Goal: Task Accomplishment & Management: Manage account settings

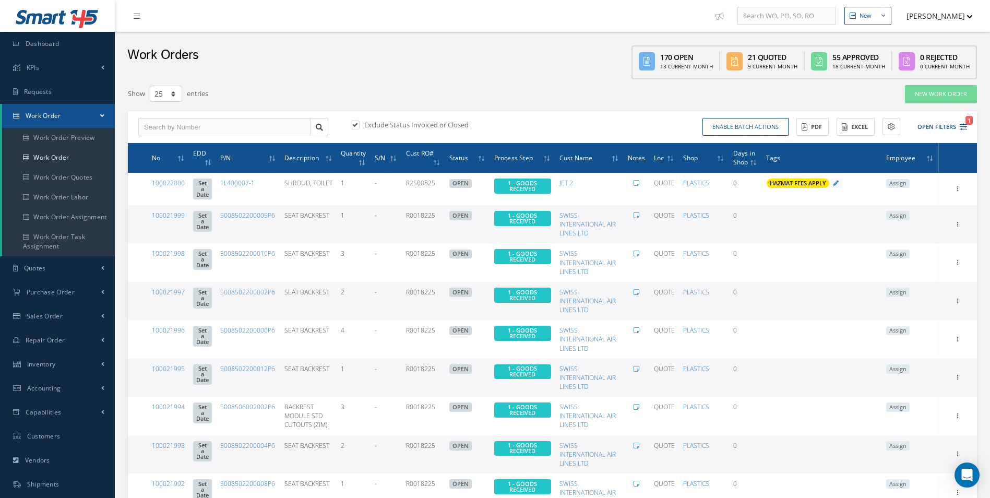
select select "25"
click at [195, 116] on div "Exclude Status Invoiced or Closed Enable batch actions Update Work Orders Close…" at bounding box center [552, 127] width 849 height 32
click at [212, 128] on input "text" at bounding box center [224, 127] width 172 height 19
type input "100021976"
click at [186, 146] on div "100021976" at bounding box center [224, 145] width 161 height 10
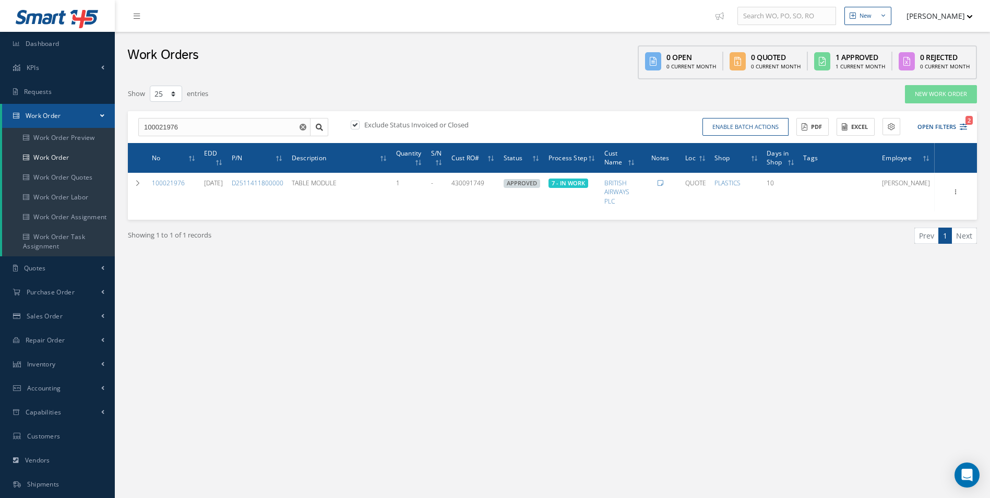
click at [581, 338] on div "New New Work Order New Purchase Order New Customer Quote New Sales Order New Re…" at bounding box center [552, 296] width 875 height 592
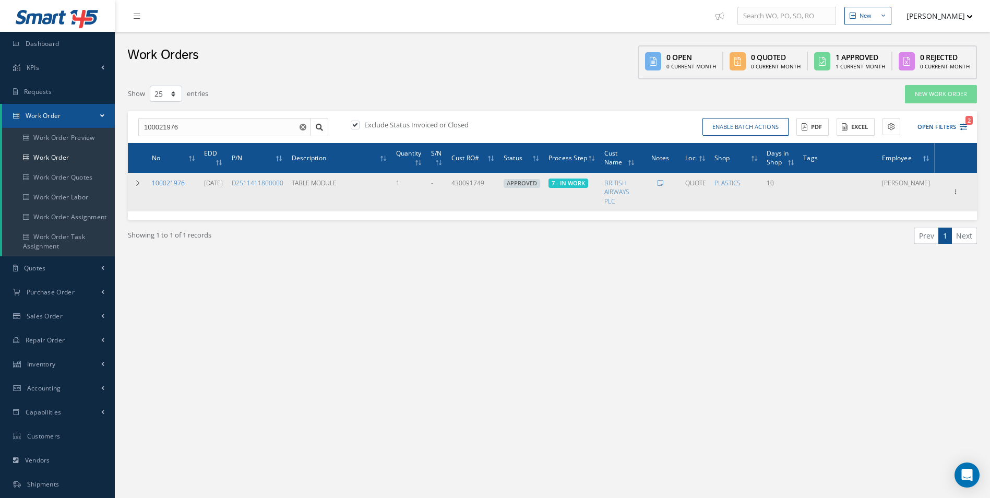
click at [174, 182] on link "100021976" at bounding box center [168, 182] width 33 height 9
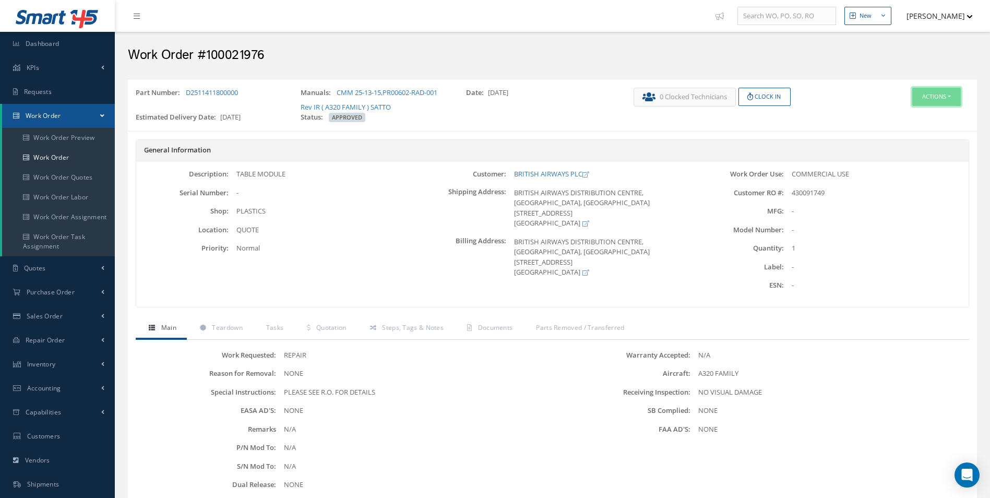
click at [942, 97] on button "Actions" at bounding box center [936, 97] width 49 height 18
click at [903, 121] on link "Edit" at bounding box center [920, 117] width 83 height 14
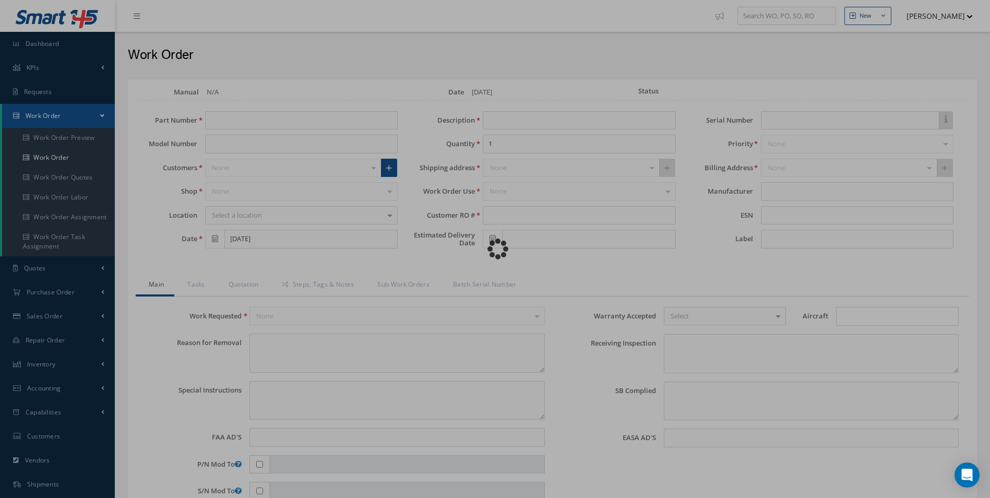
type input "D2511411800000"
type input "09/30/2025"
type input "TABLE MODULE"
type input "430091749"
type input "[DATE]"
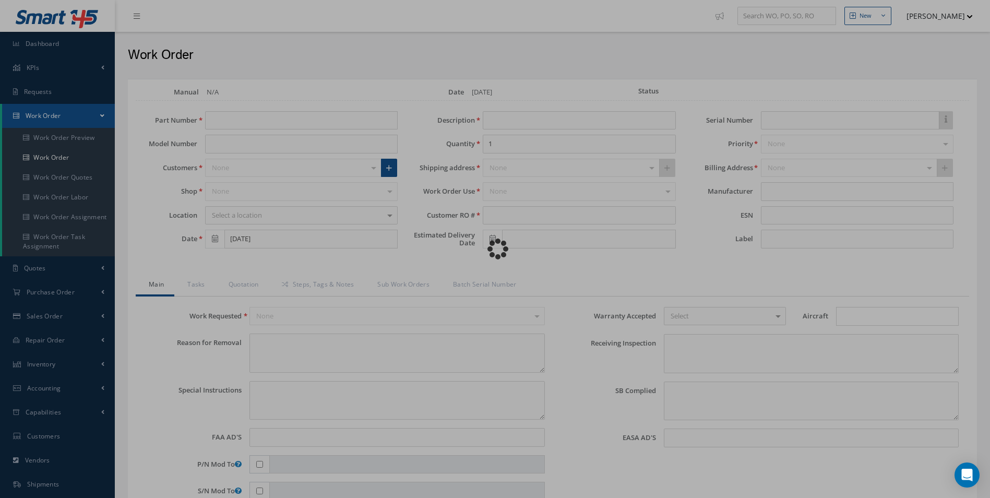
type textarea "NONE"
type textarea "PLEASE SEE R.O. FOR DETAILS"
type input "NONE"
type textarea "NO VISUAL DAMAGE"
type textarea "NONE"
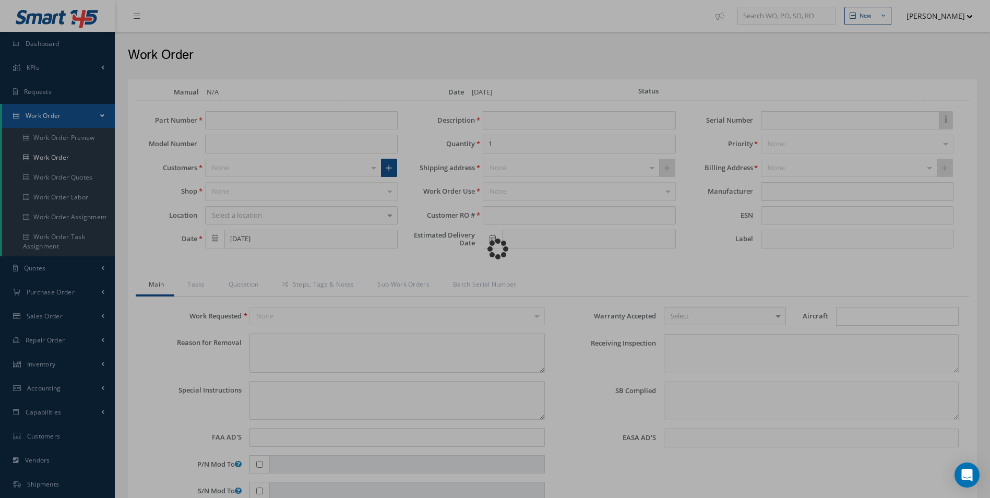
type input "NONE"
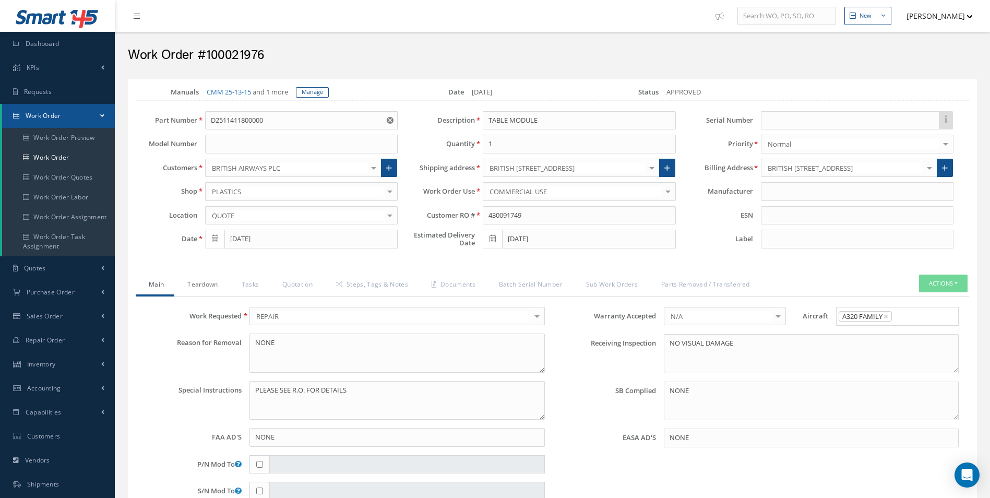
click at [202, 287] on link "Teardown" at bounding box center [201, 285] width 54 height 22
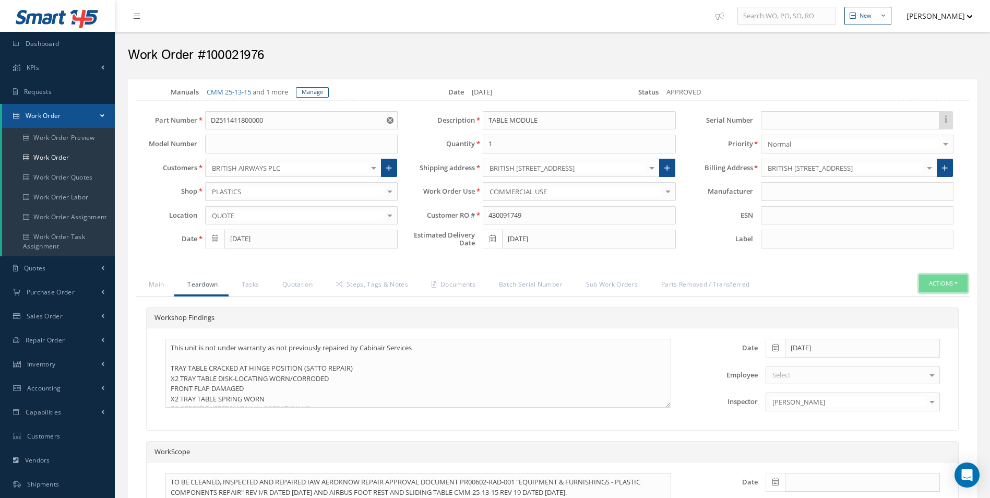
click at [941, 281] on button "Actions" at bounding box center [943, 283] width 49 height 18
click at [930, 330] on link "Part Issue" at bounding box center [927, 329] width 83 height 14
drag, startPoint x: 354, startPoint y: 275, endPoint x: 330, endPoint y: 293, distance: 30.2
click at [354, 275] on link "Steps, Tags & Notes" at bounding box center [370, 285] width 95 height 22
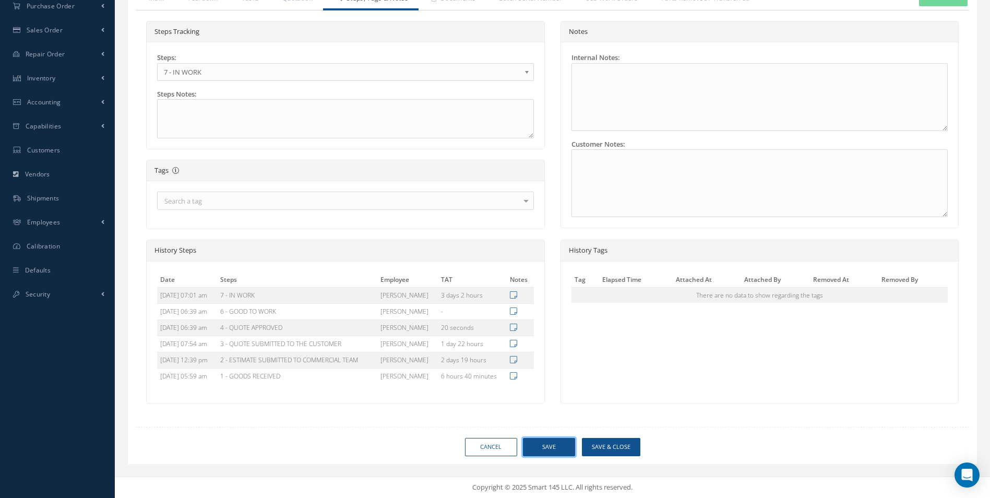
click at [542, 446] on button "Save" at bounding box center [549, 447] width 52 height 18
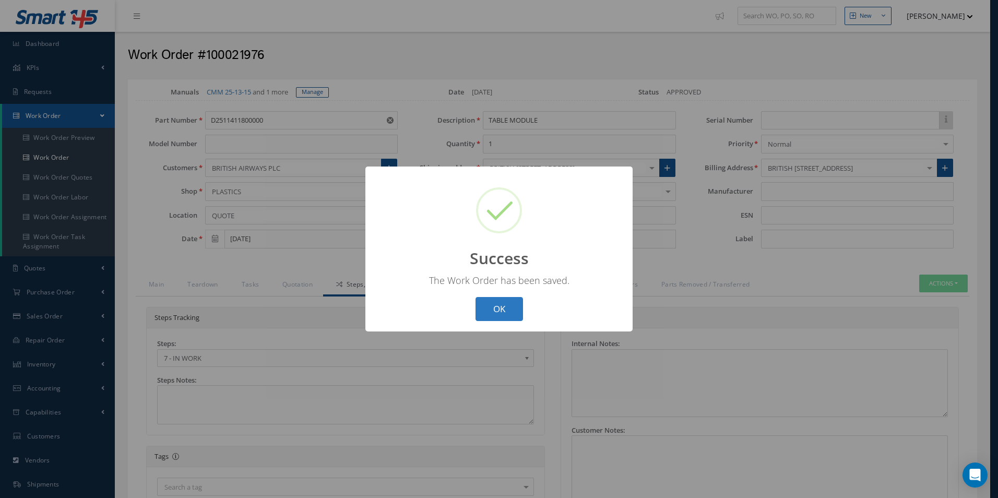
click at [497, 311] on button "OK" at bounding box center [498, 309] width 47 height 25
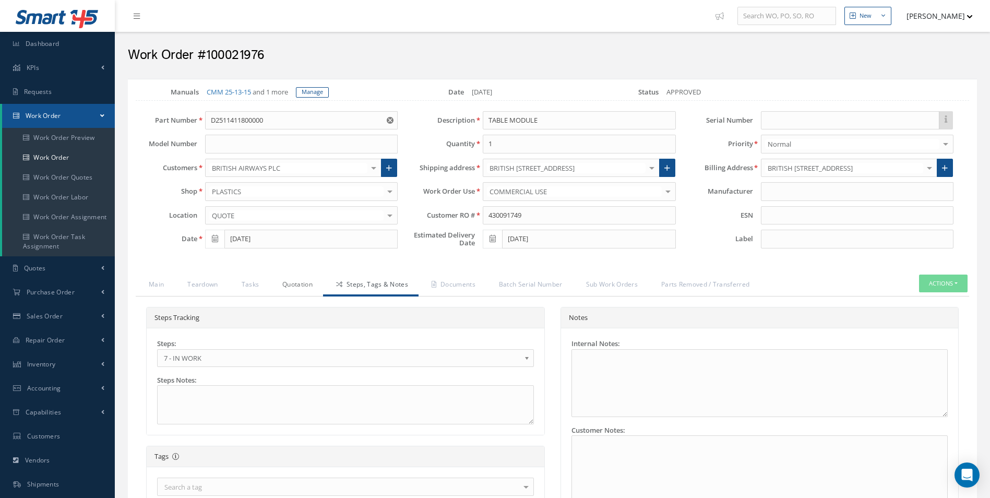
click at [288, 279] on link "Quotation" at bounding box center [296, 285] width 54 height 22
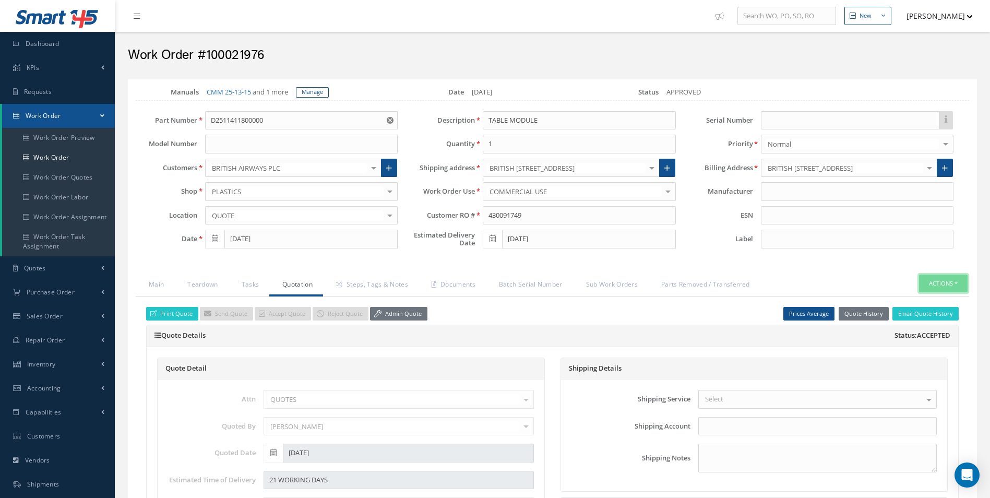
click at [946, 280] on button "Actions" at bounding box center [943, 283] width 49 height 18
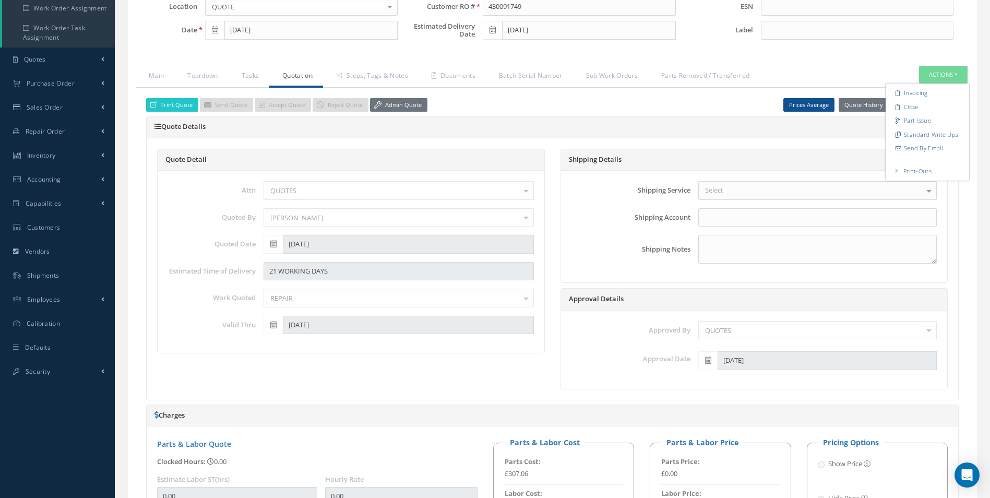
click at [399, 102] on link "Admin Quote" at bounding box center [398, 105] width 57 height 14
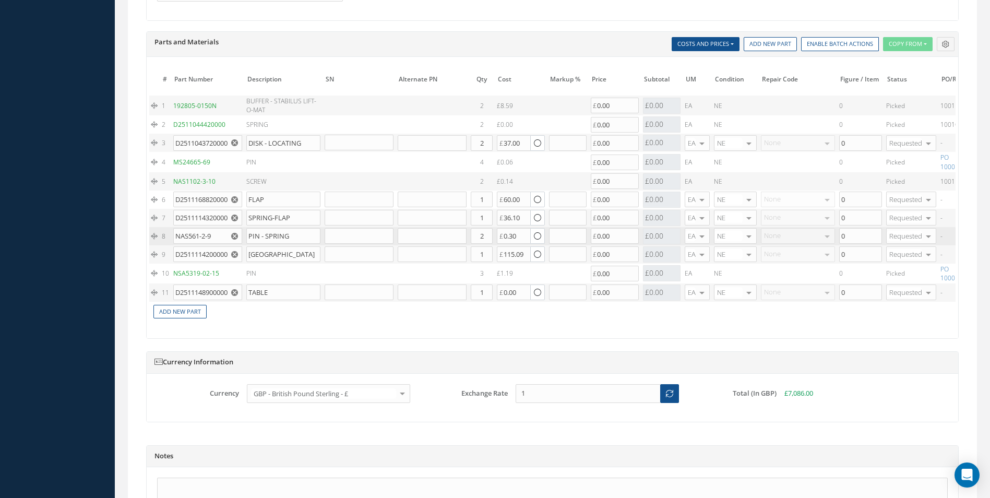
scroll to position [991, 0]
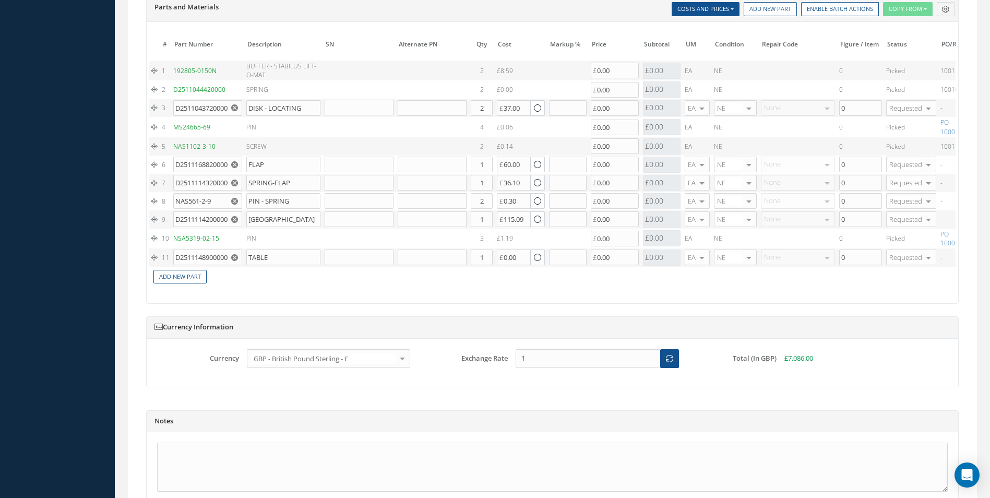
click at [233, 107] on icon "Reset" at bounding box center [234, 107] width 7 height 7
click at [234, 164] on icon "Reset" at bounding box center [234, 164] width 7 height 7
click at [236, 180] on icon "Reset" at bounding box center [234, 183] width 7 height 7
click at [232, 202] on use "Reset" at bounding box center [234, 201] width 7 height 7
click at [236, 219] on use "Reset" at bounding box center [234, 219] width 7 height 7
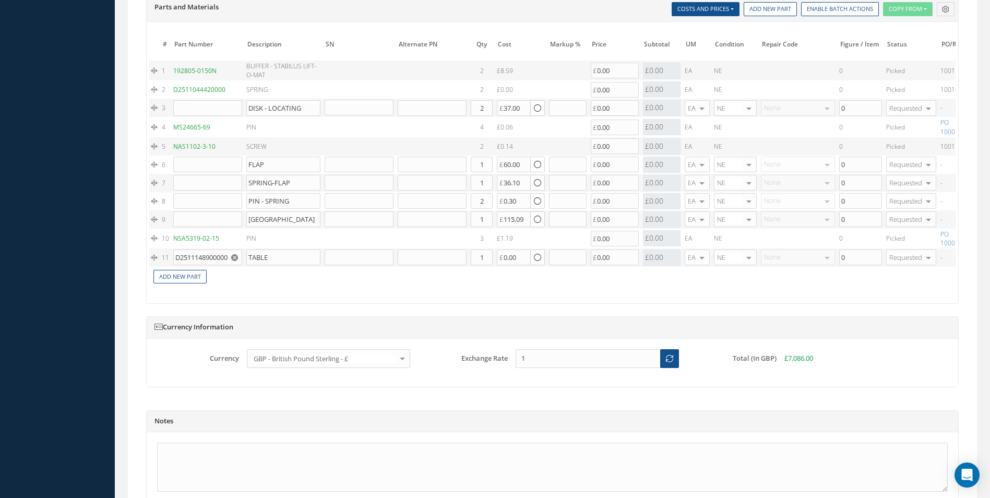
click at [234, 257] on icon "Reset" at bounding box center [234, 257] width 7 height 7
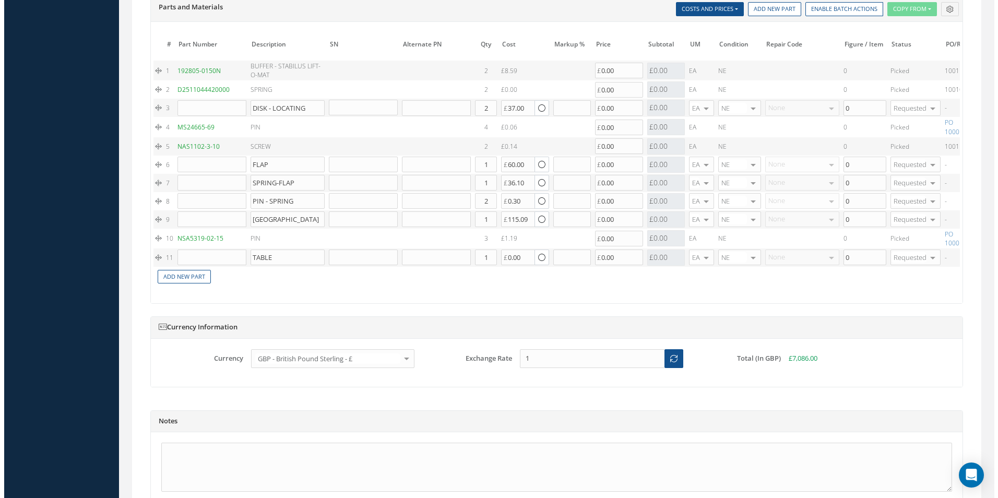
scroll to position [0, 180]
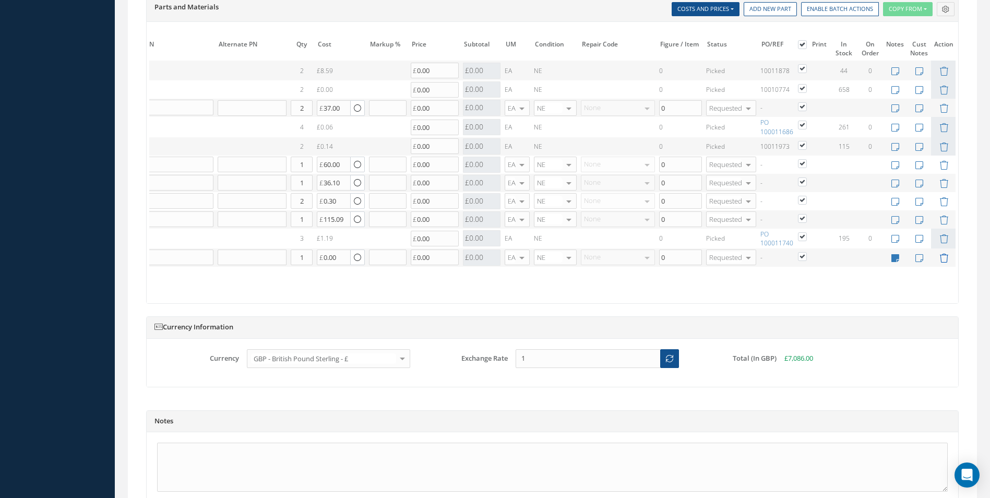
click at [942, 257] on icon at bounding box center [943, 258] width 9 height 9
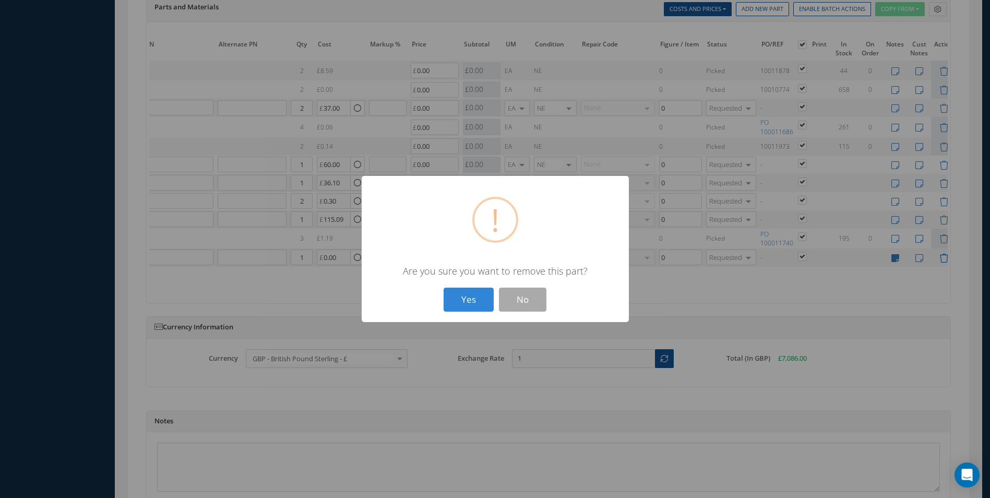
scroll to position [0, 172]
click at [447, 288] on button "Yes" at bounding box center [472, 300] width 50 height 25
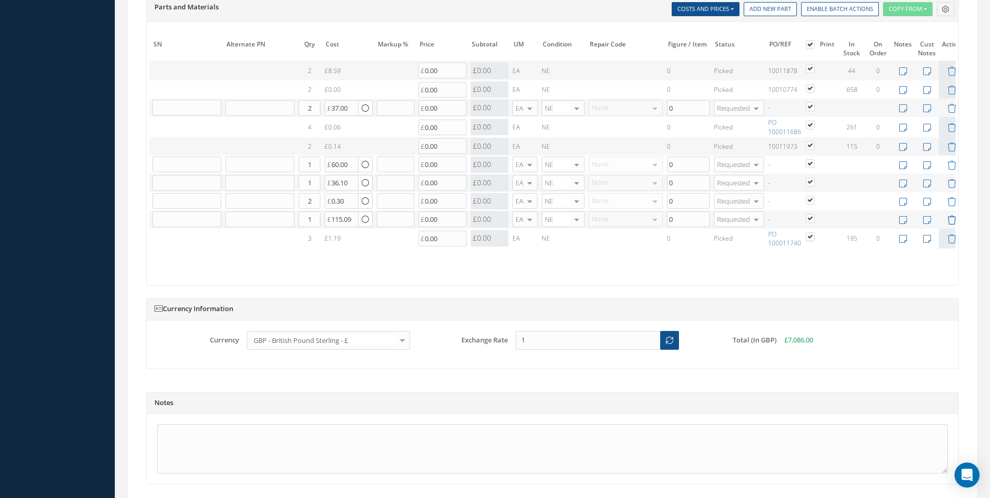
click at [950, 220] on icon at bounding box center [951, 220] width 9 height 9
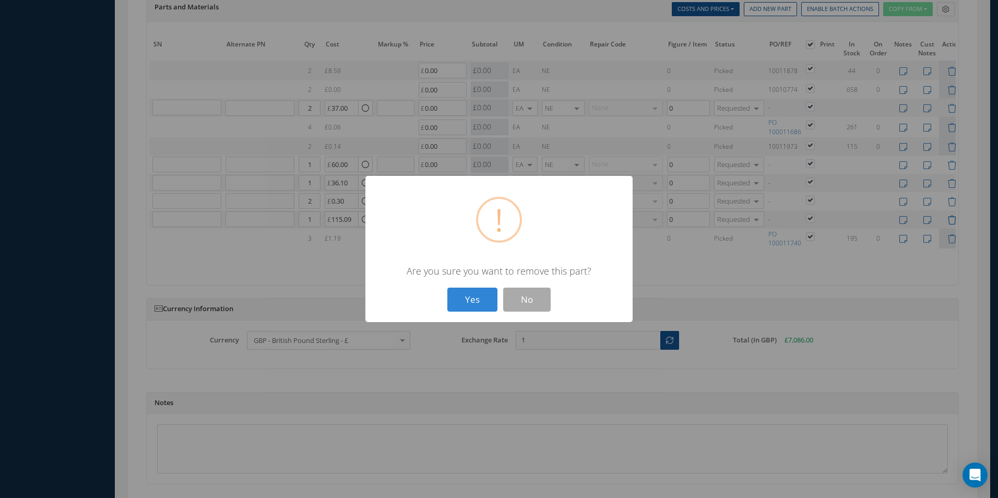
click at [447, 288] on button "Yes" at bounding box center [472, 300] width 50 height 25
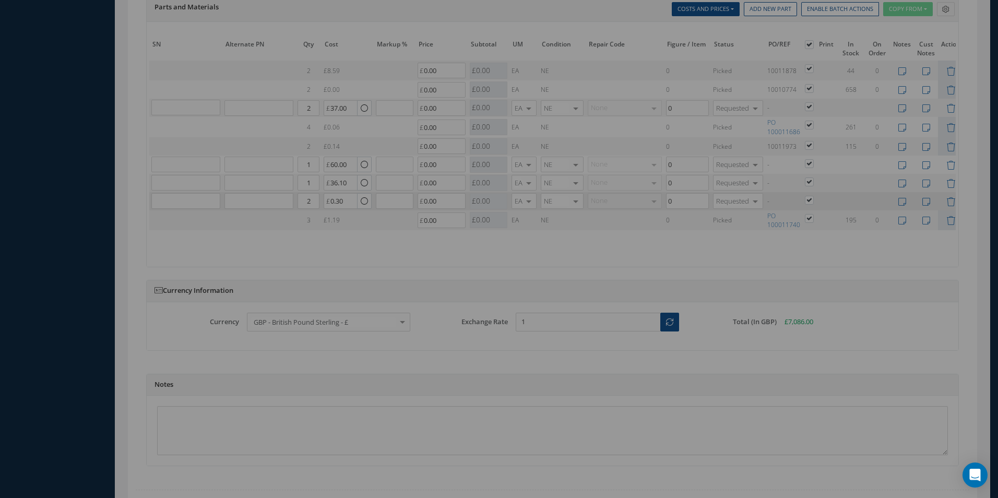
scroll to position [0, 172]
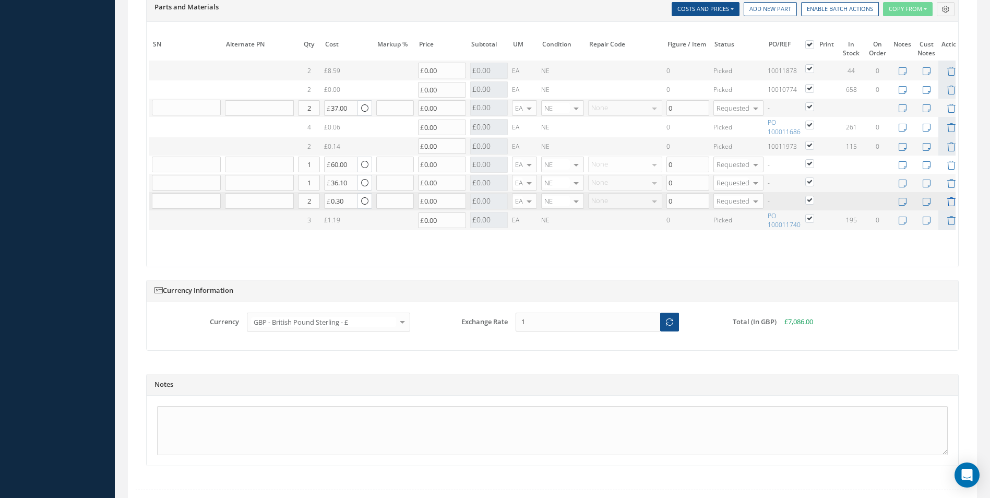
click at [947, 204] on icon at bounding box center [951, 201] width 9 height 9
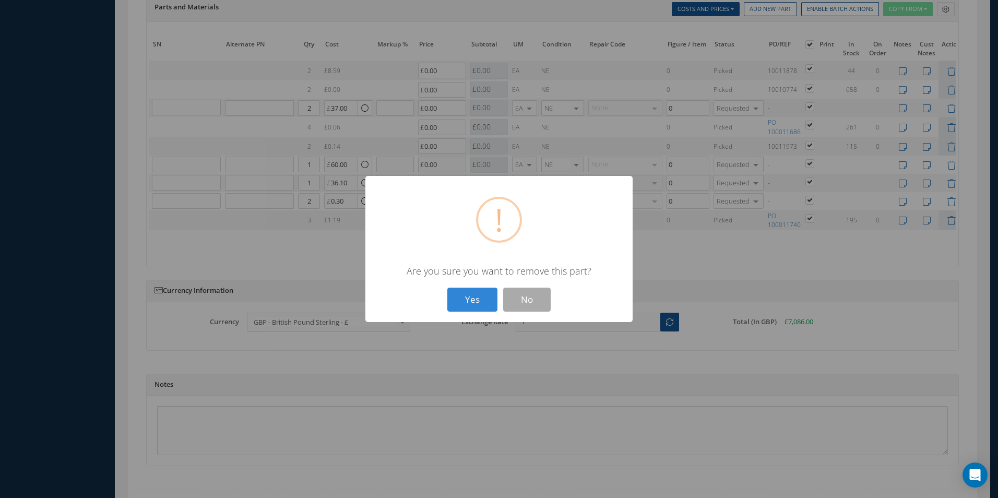
click at [447, 288] on button "Yes" at bounding box center [472, 300] width 50 height 25
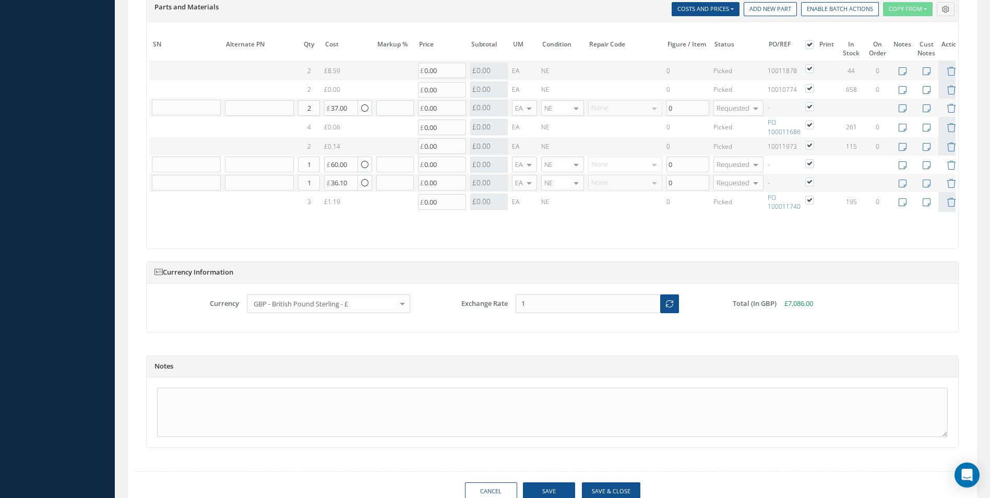
click at [950, 184] on icon at bounding box center [951, 183] width 9 height 9
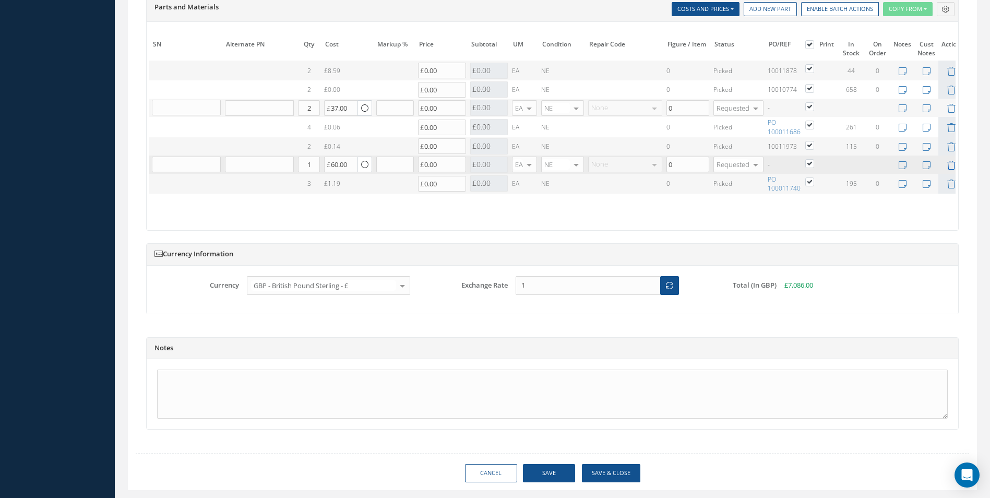
click at [947, 162] on icon at bounding box center [951, 165] width 9 height 9
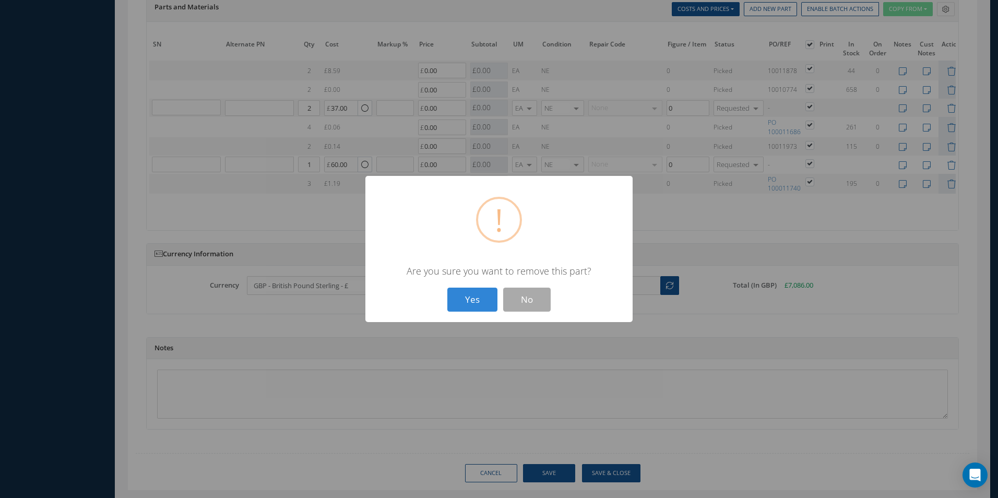
click at [447, 288] on button "Yes" at bounding box center [472, 300] width 50 height 25
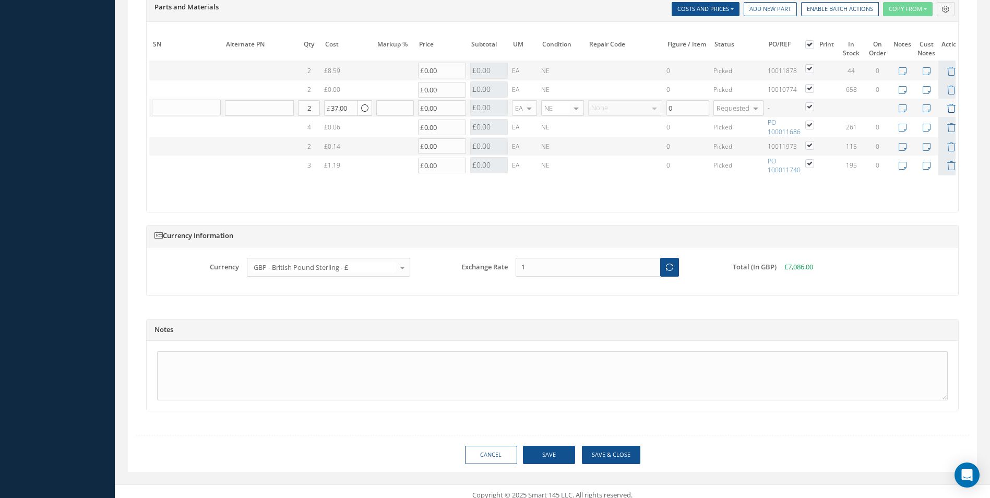
click at [950, 109] on icon at bounding box center [951, 108] width 9 height 9
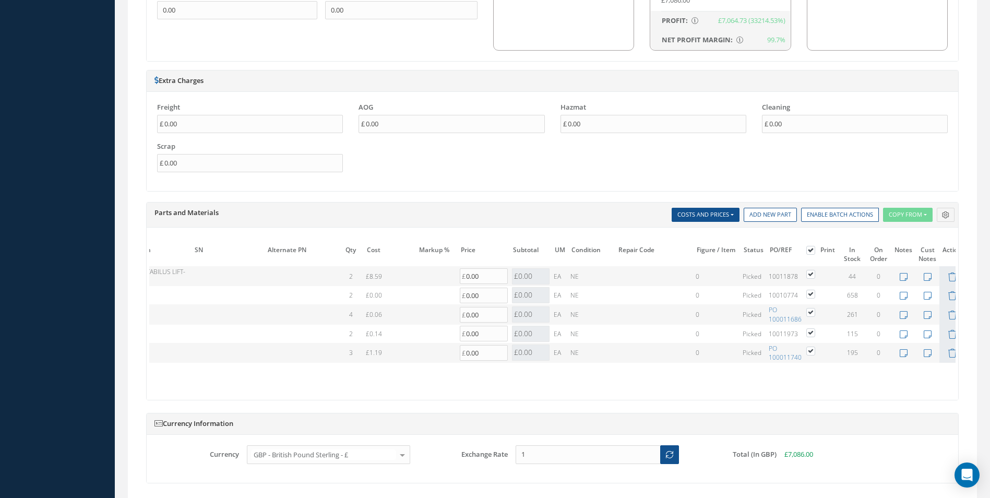
scroll to position [937, 0]
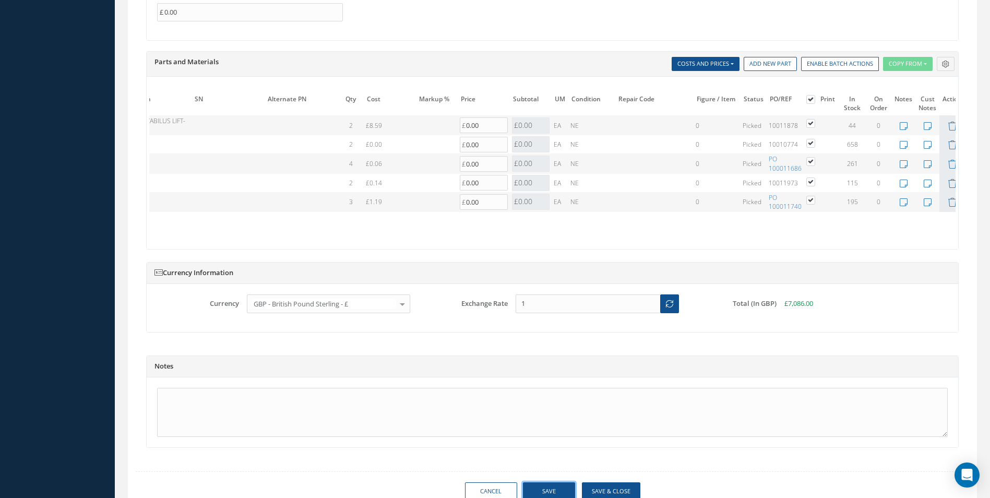
click at [565, 492] on button "Save" at bounding box center [549, 491] width 52 height 18
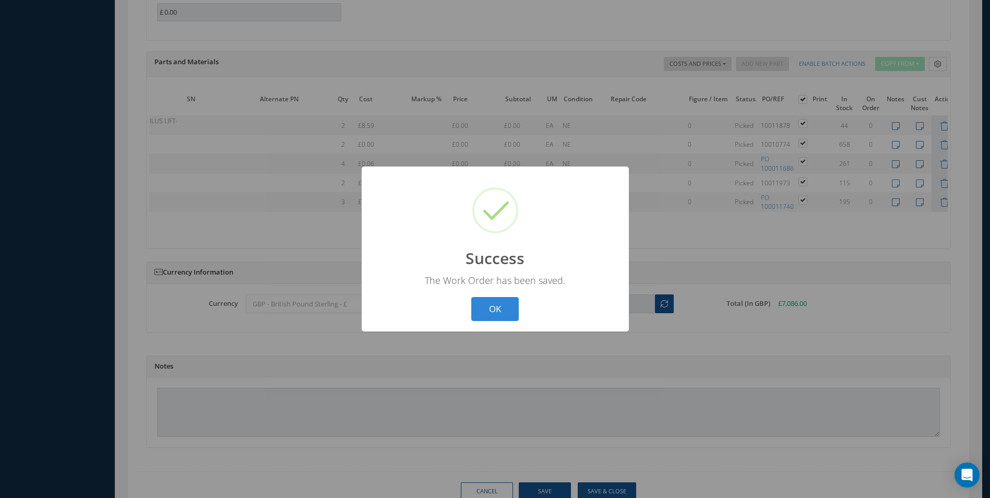
scroll to position [0, 119]
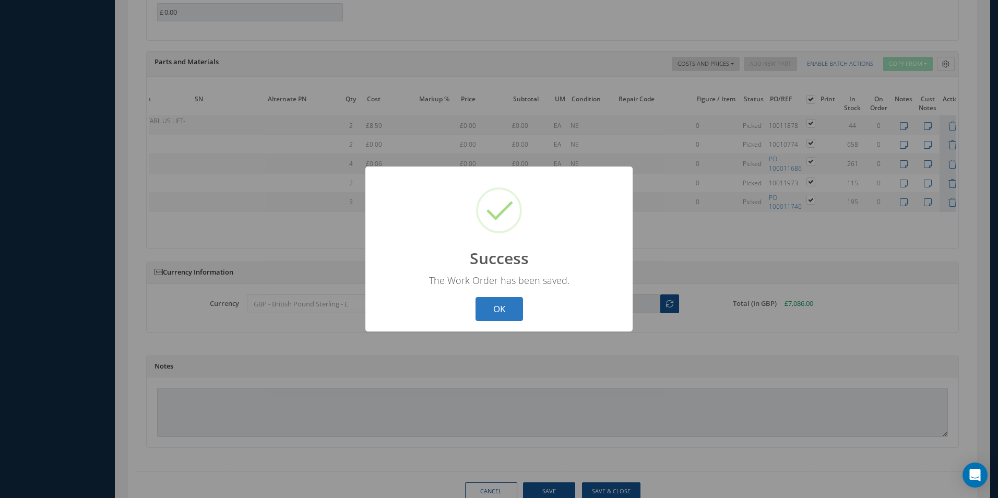
click at [487, 317] on button "OK" at bounding box center [498, 309] width 47 height 25
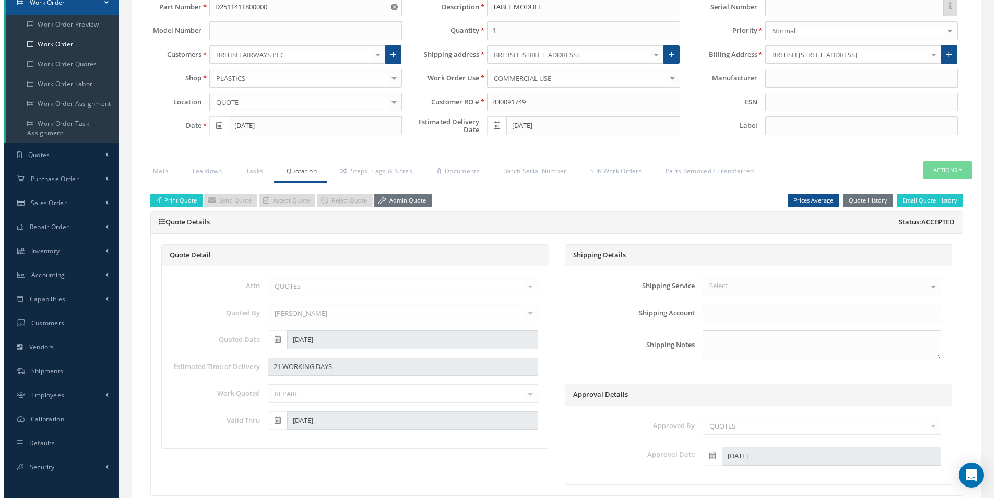
scroll to position [0, 0]
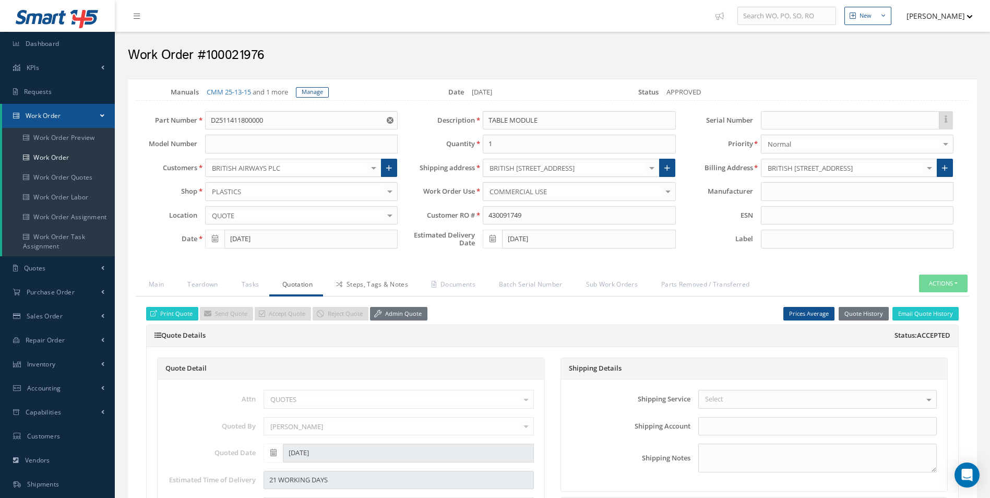
click at [371, 280] on link "Steps, Tags & Notes" at bounding box center [370, 285] width 95 height 22
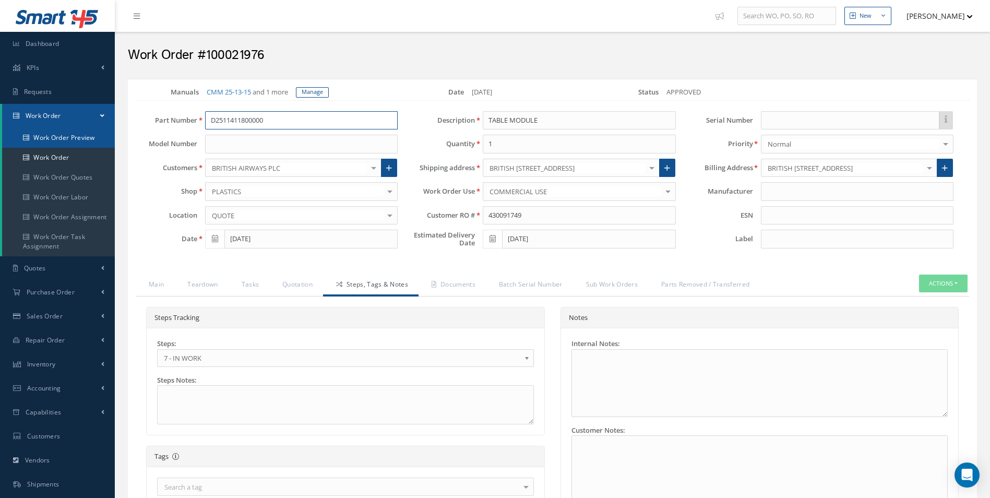
drag, startPoint x: 114, startPoint y: 126, endPoint x: 68, endPoint y: 129, distance: 45.5
click at [68, 129] on div "Smart 145 Dashboard KPIs Work Order Accounting Requests Work Order Work Order P…" at bounding box center [495, 392] width 990 height 784
drag, startPoint x: 541, startPoint y: 218, endPoint x: 448, endPoint y: 229, distance: 93.0
click at [448, 229] on div "Description TABLE MODULE Quantity 1 Shipping address BRITISH AIRWAYS DISTRIBUTI…" at bounding box center [544, 182] width 278 height 142
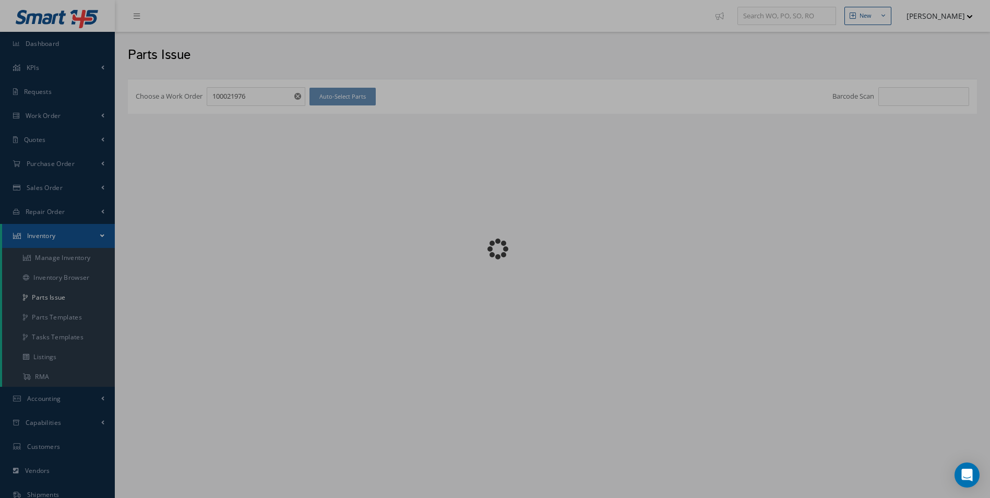
checkbox input "false"
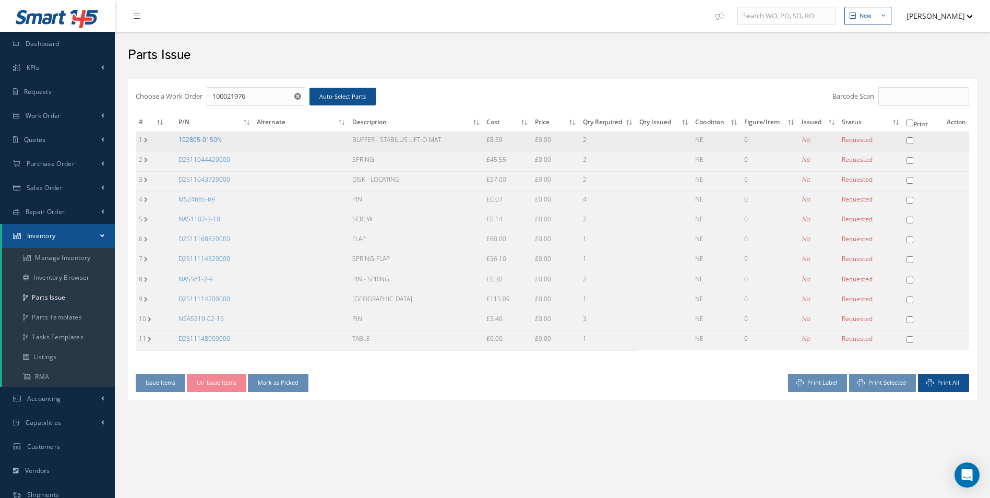
click at [199, 137] on link "192805-0150N" at bounding box center [199, 139] width 43 height 9
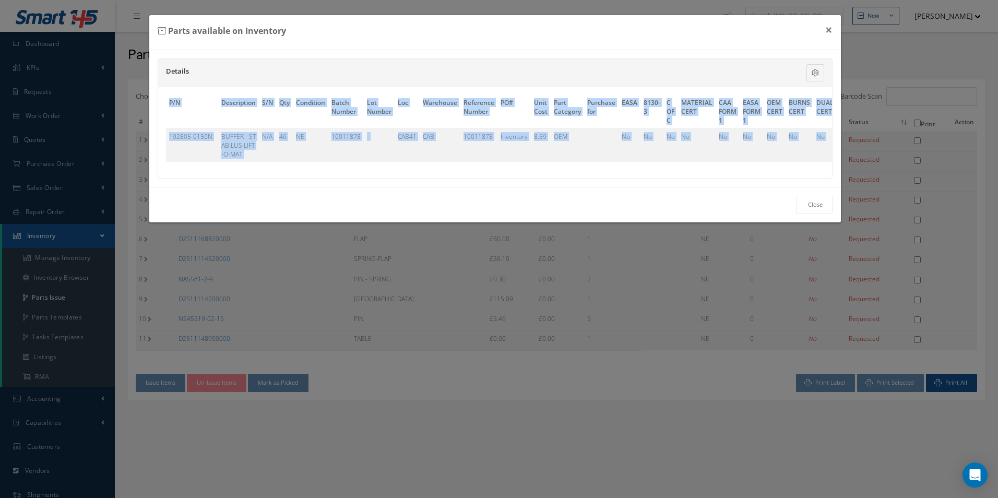
drag, startPoint x: 388, startPoint y: 177, endPoint x: 786, endPoint y: 201, distance: 398.8
click at [786, 201] on div "Parts available on Inventory × Details Description S/N Qty Condition Batch Numb…" at bounding box center [495, 119] width 693 height 208
click at [585, 187] on div "Details Description S/N Qty Condition Batch Number Lot Number Loc Warehouse Ref…" at bounding box center [495, 118] width 692 height 137
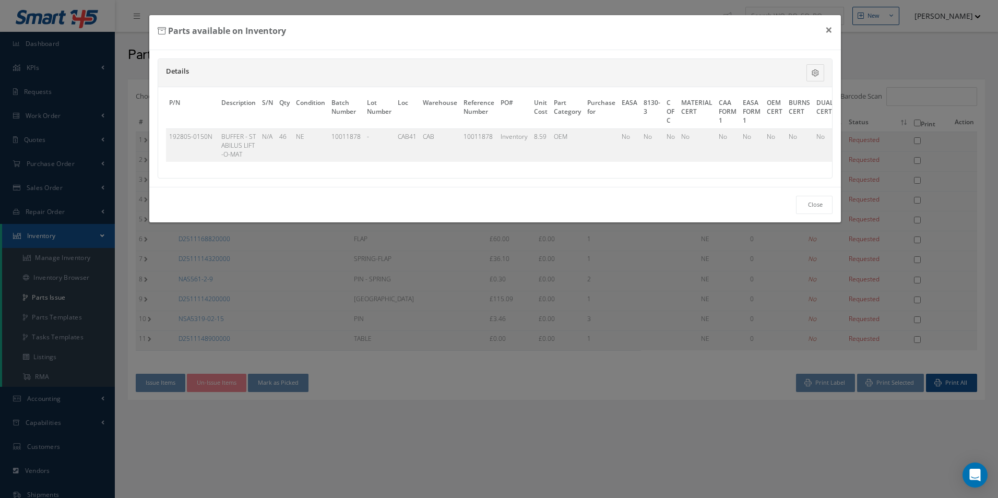
scroll to position [0, 315]
click at [814, 139] on link "Select" at bounding box center [819, 136] width 18 height 9
checkbox input "true"
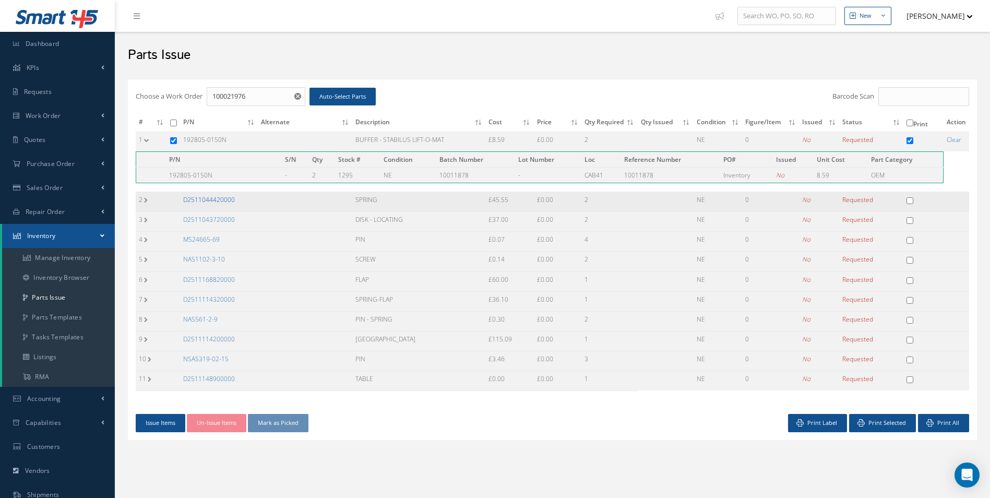
click at [217, 200] on link "D2511044420000" at bounding box center [209, 199] width 52 height 9
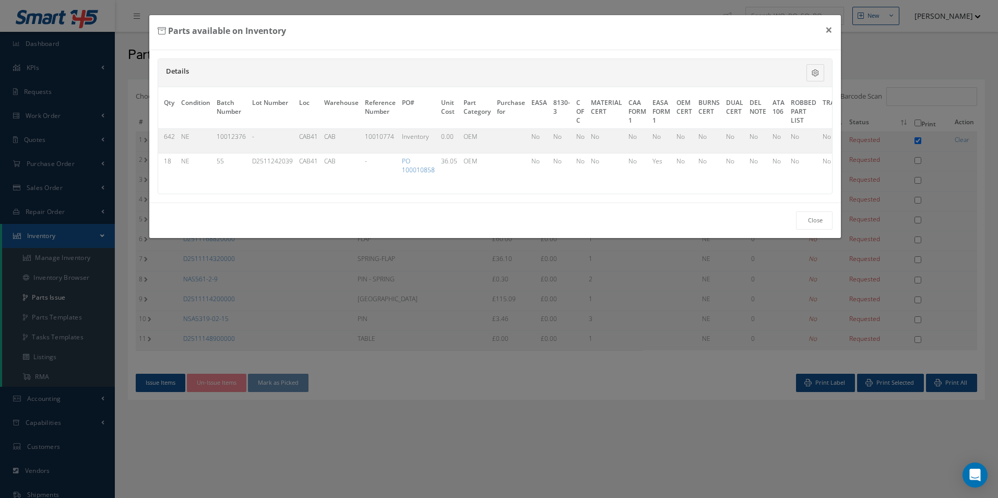
scroll to position [0, 339]
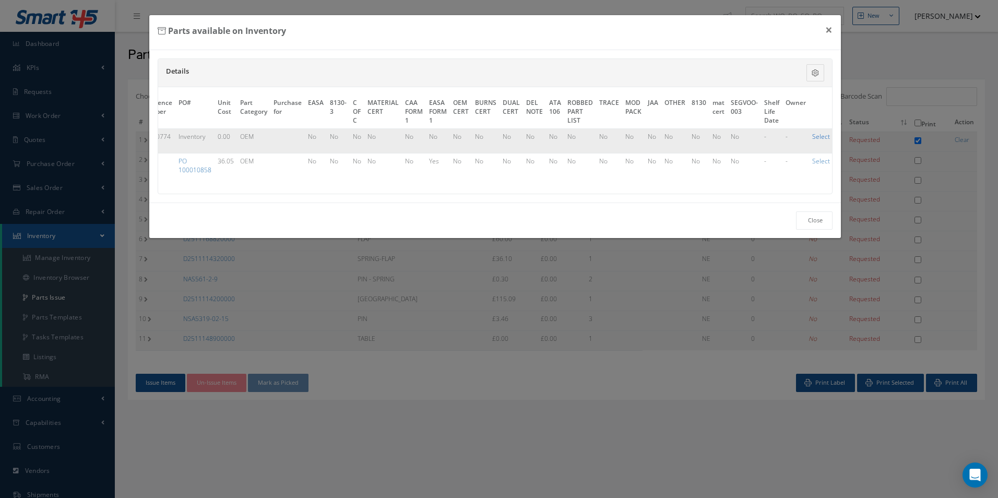
click at [812, 132] on link "Select" at bounding box center [821, 136] width 18 height 9
checkbox input "true"
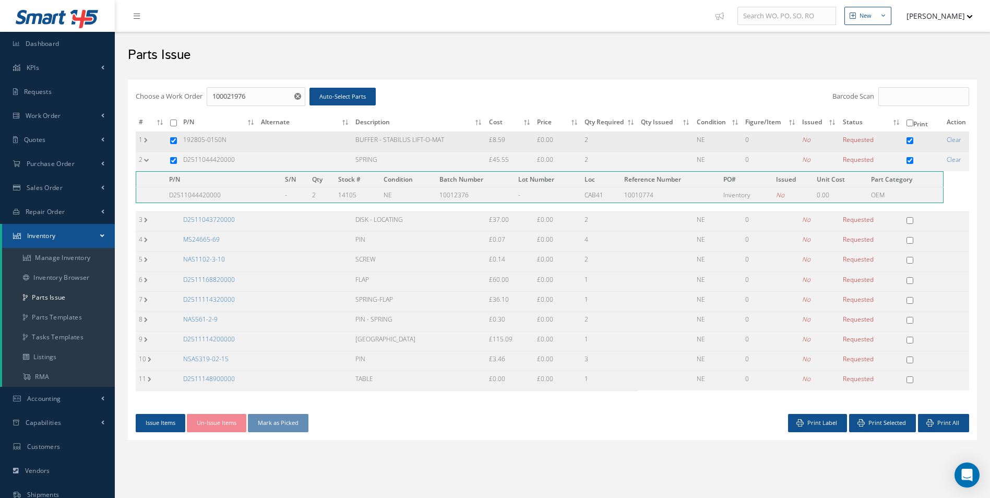
click at [147, 138] on td "1" at bounding box center [151, 142] width 31 height 20
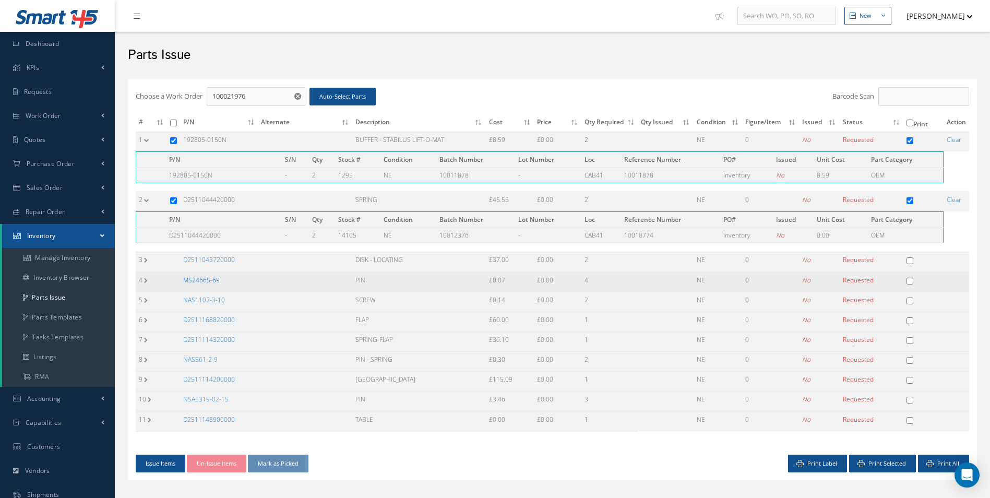
click at [208, 282] on link "MS24665-69" at bounding box center [201, 280] width 37 height 9
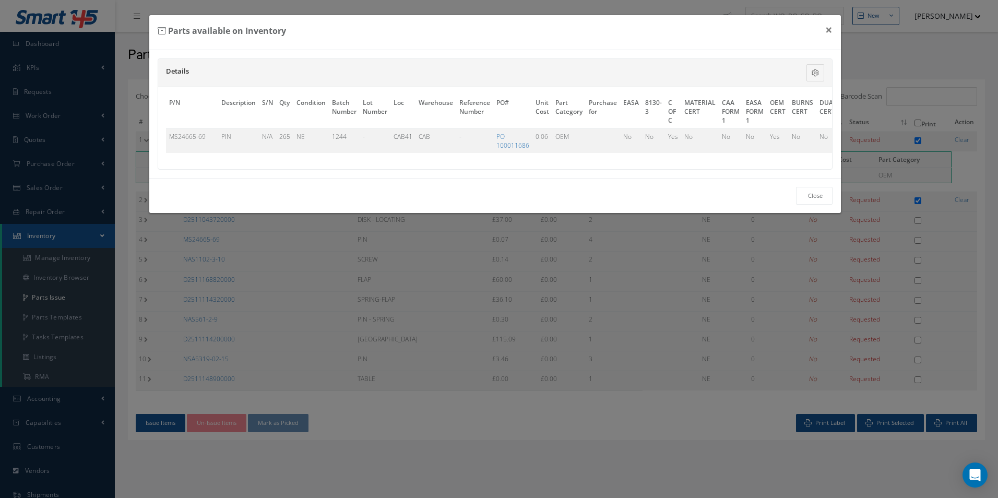
scroll to position [0, 319]
click at [817, 134] on link "Select" at bounding box center [819, 136] width 18 height 9
checkbox input "true"
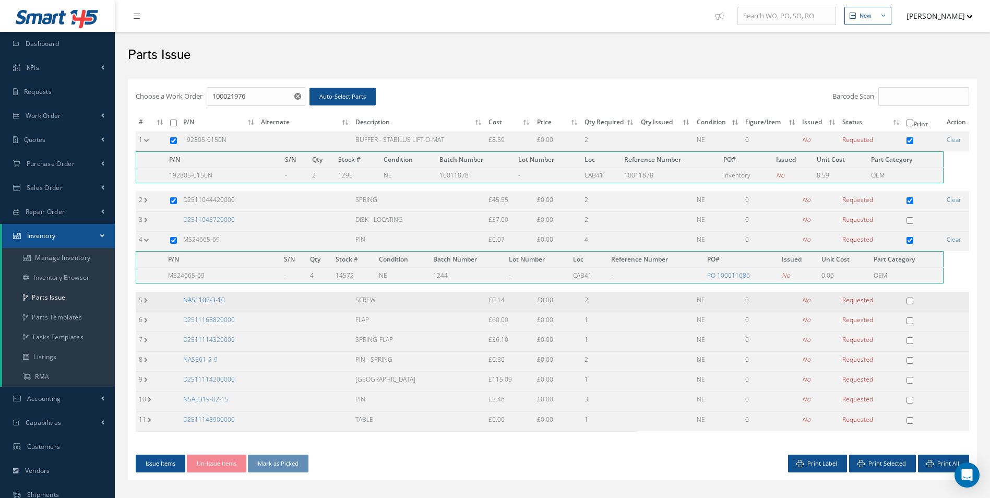
click at [215, 300] on link "NAS1102-3-10" at bounding box center [204, 299] width 42 height 9
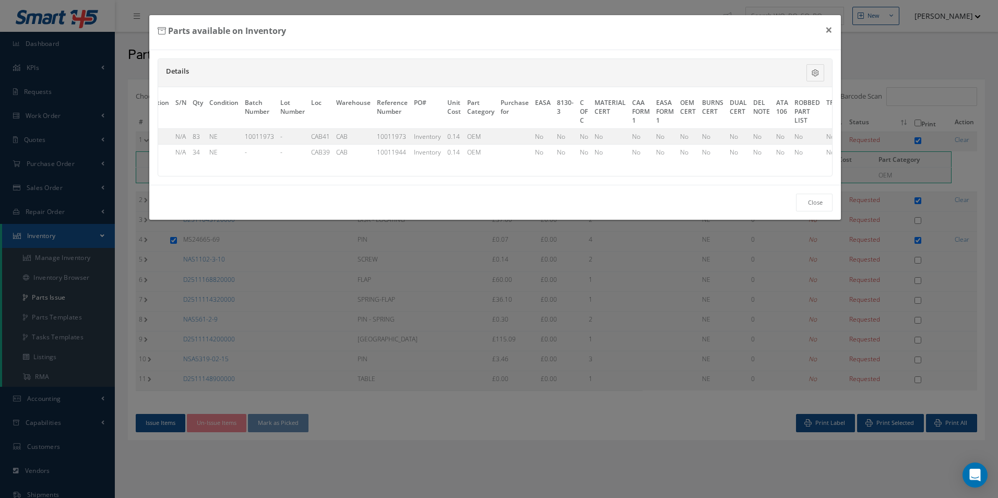
scroll to position [0, 315]
click at [812, 136] on link "Select" at bounding box center [819, 136] width 18 height 9
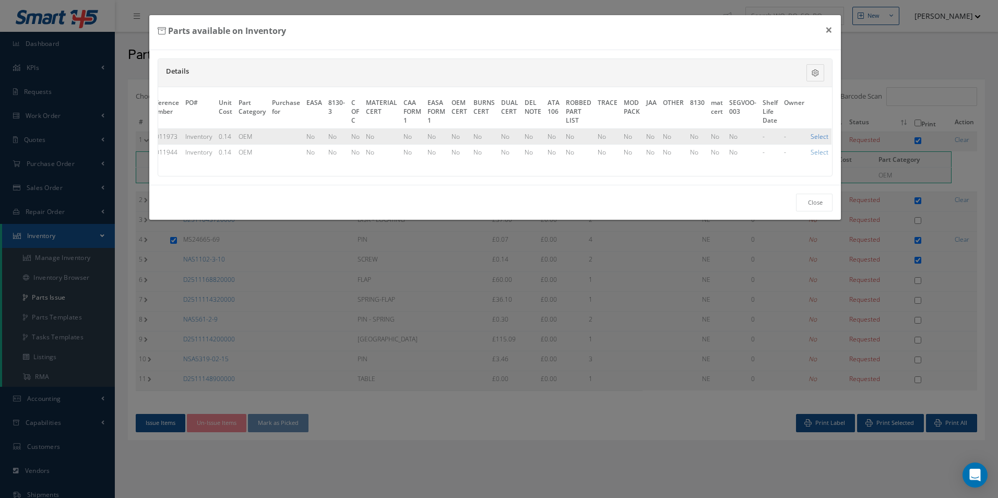
checkbox input "true"
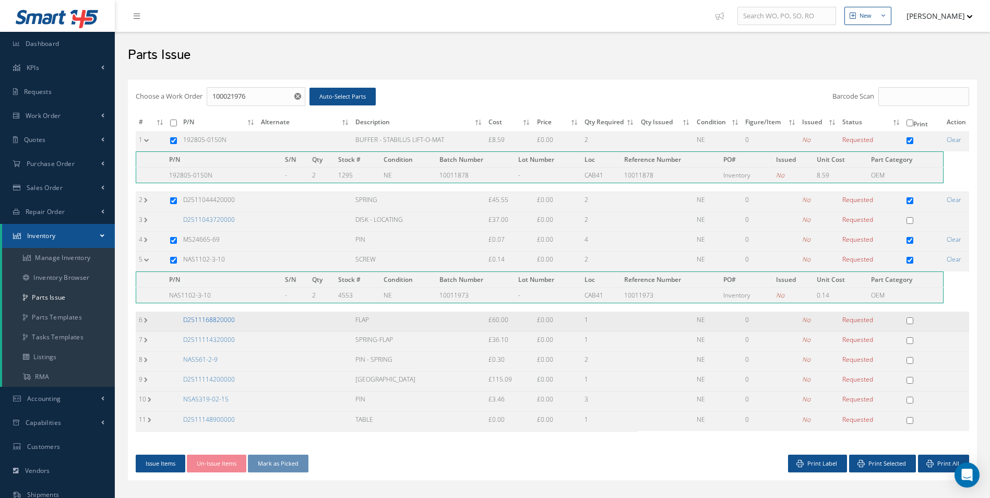
click at [219, 318] on link "D2511168820000" at bounding box center [209, 319] width 52 height 9
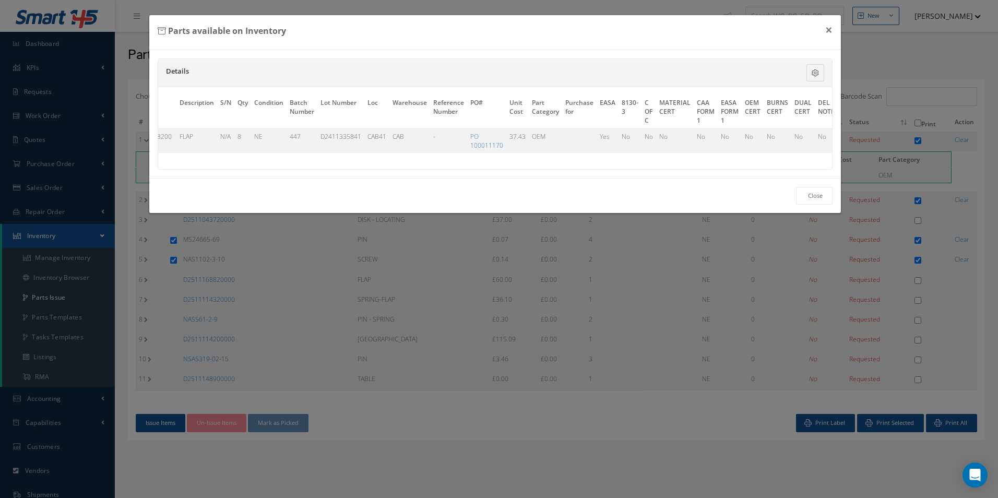
scroll to position [0, 0]
click at [831, 28] on button "×" at bounding box center [829, 29] width 24 height 29
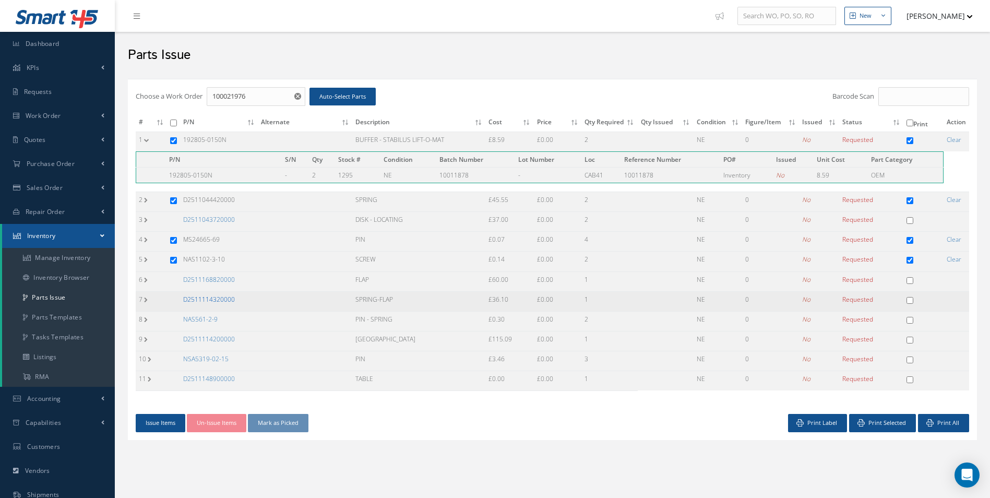
click at [218, 298] on link "D2511114320000" at bounding box center [209, 299] width 52 height 9
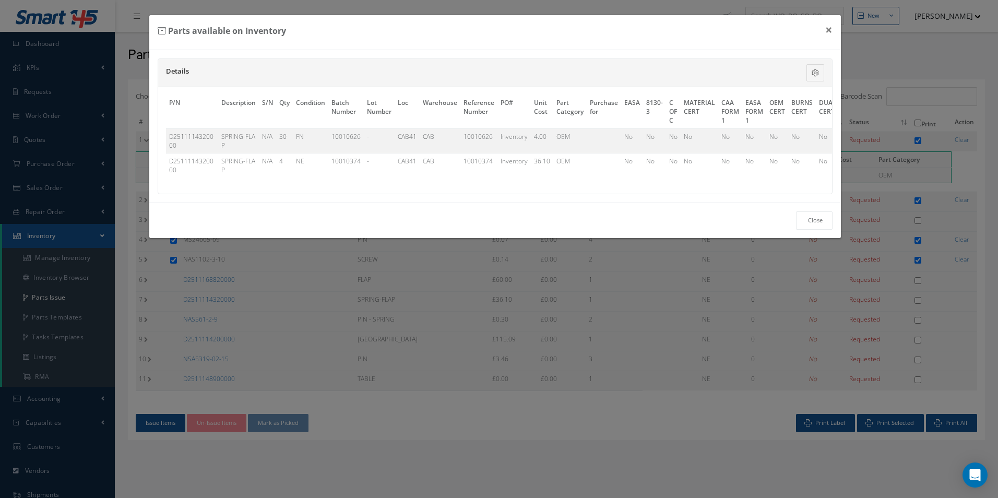
drag, startPoint x: 340, startPoint y: 190, endPoint x: 232, endPoint y: 190, distance: 108.5
click at [232, 190] on div "P/N Description S/N Qty Condition Batch Number Lot Number Loc Warehouse Referen…" at bounding box center [495, 140] width 674 height 106
click at [834, 28] on button "×" at bounding box center [829, 29] width 24 height 29
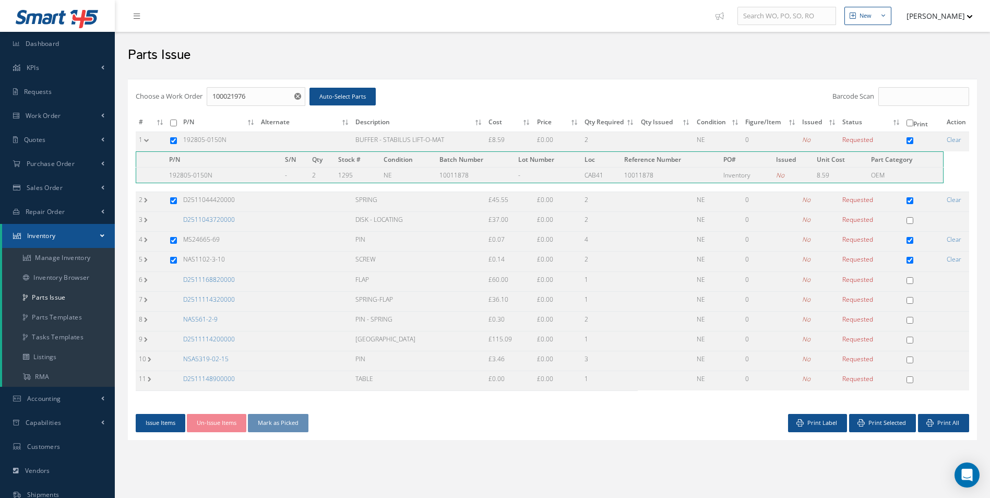
click at [200, 318] on link "NAS561-2-9" at bounding box center [200, 319] width 34 height 9
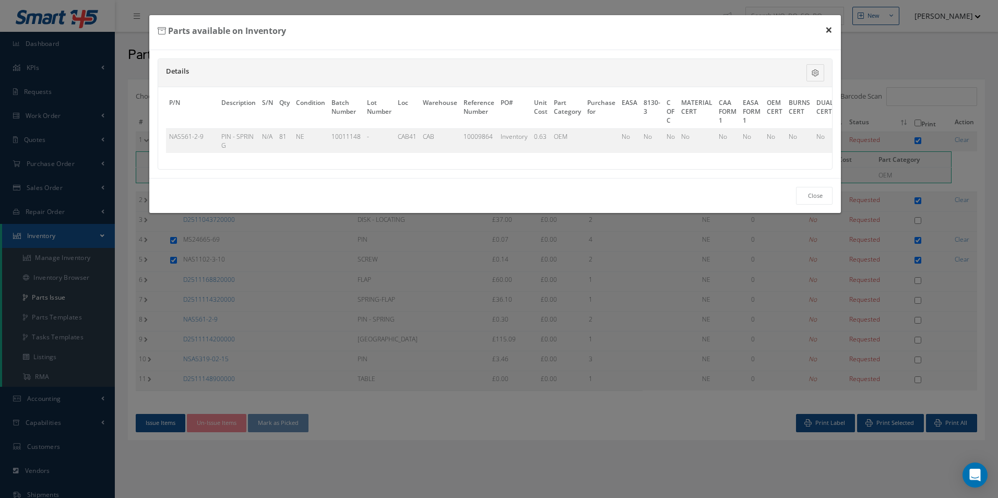
click at [829, 31] on button "×" at bounding box center [829, 29] width 24 height 29
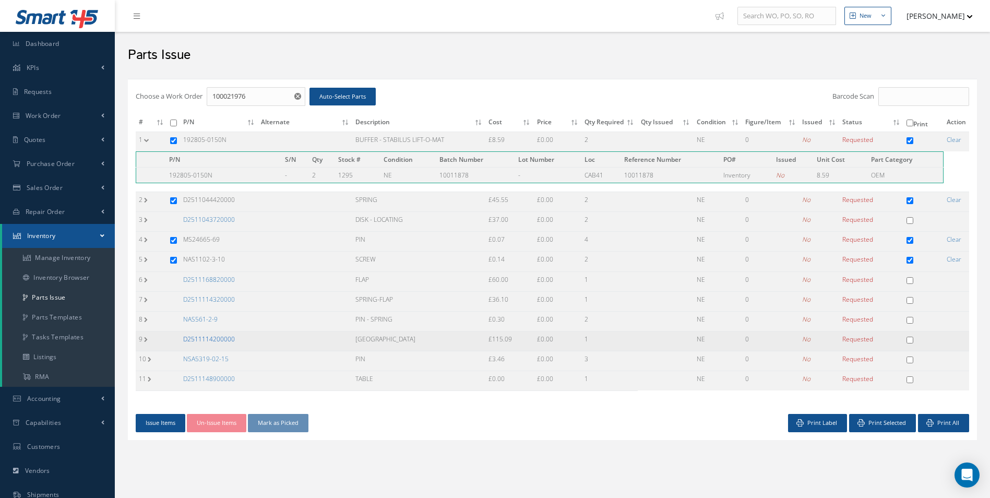
click at [210, 338] on link "D2511114200000" at bounding box center [209, 338] width 52 height 9
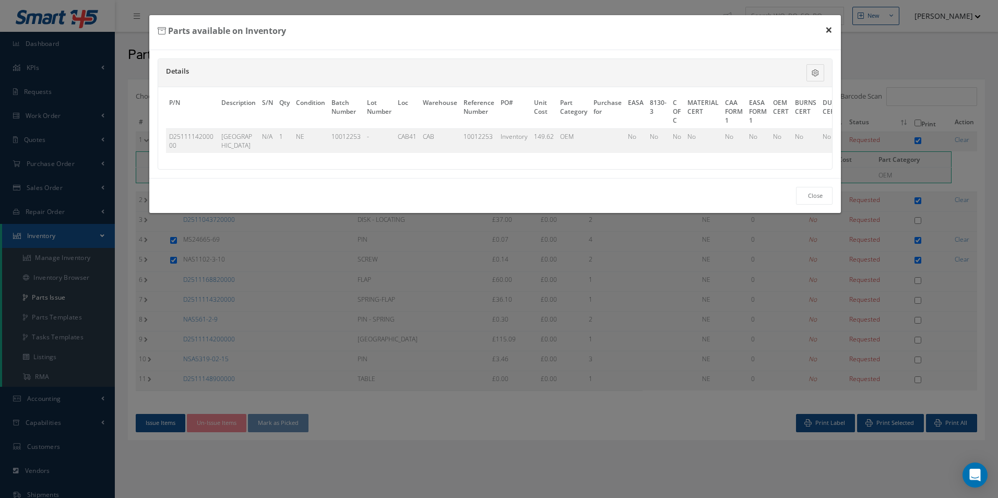
click at [830, 34] on button "×" at bounding box center [829, 29] width 24 height 29
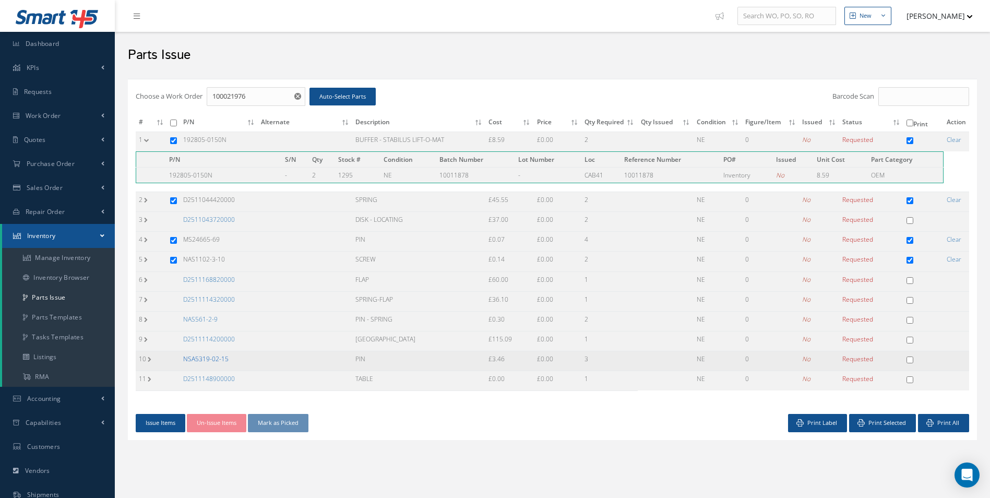
click at [216, 361] on link "NSA5319-02-15" at bounding box center [205, 358] width 45 height 9
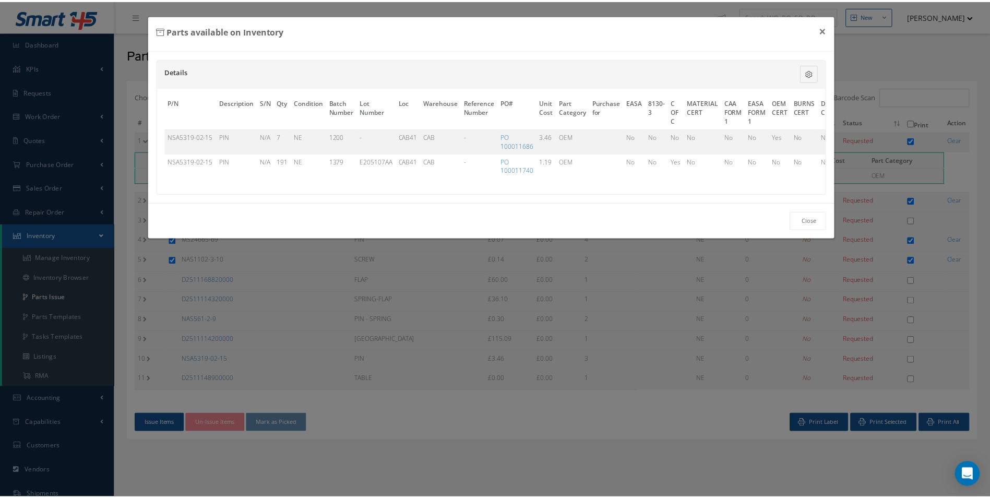
scroll to position [0, 326]
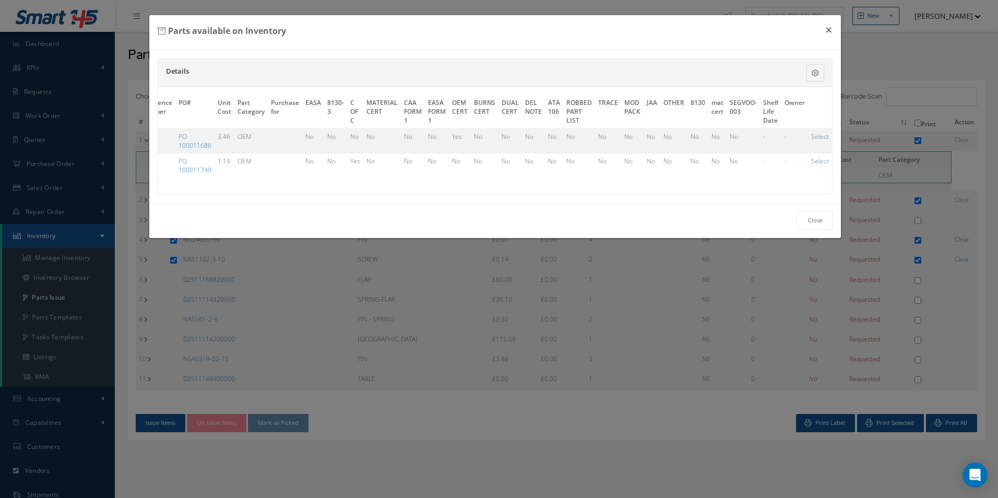
click at [811, 162] on link "Select" at bounding box center [820, 161] width 18 height 9
checkbox input "true"
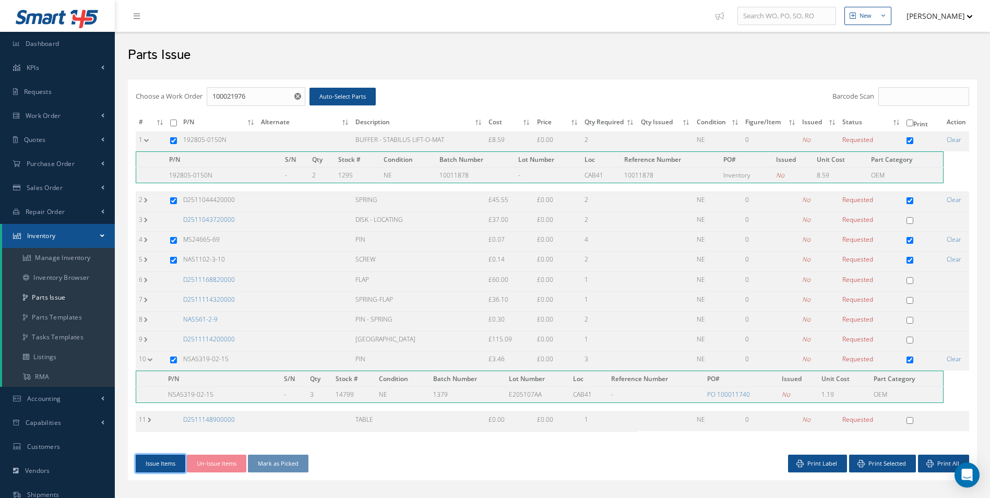
click at [156, 468] on button "Issue Items" at bounding box center [161, 464] width 50 height 18
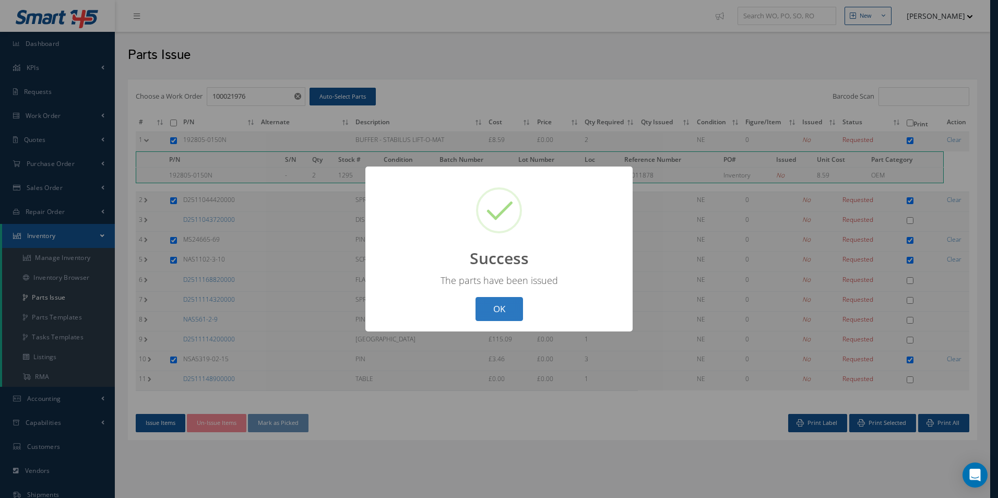
click at [497, 304] on button "OK" at bounding box center [498, 309] width 47 height 25
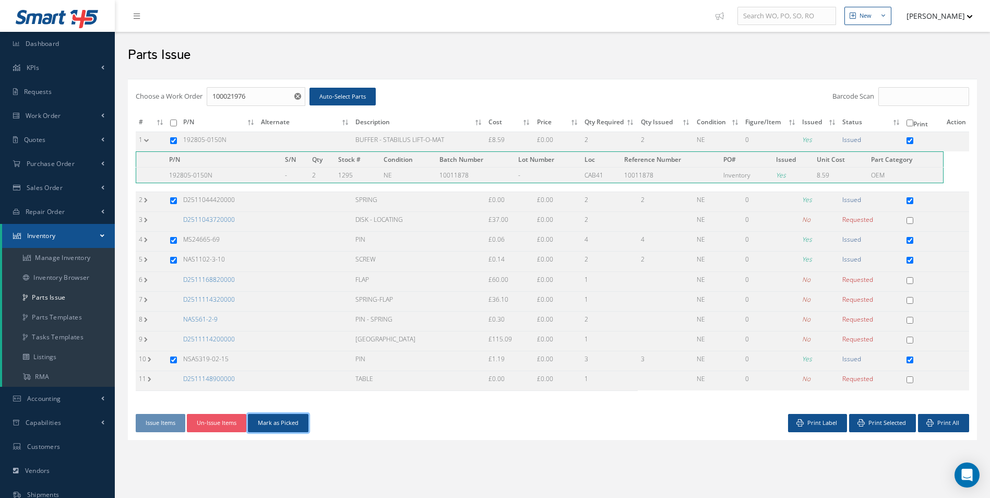
click at [276, 423] on button "Mark as Picked" at bounding box center [278, 423] width 61 height 18
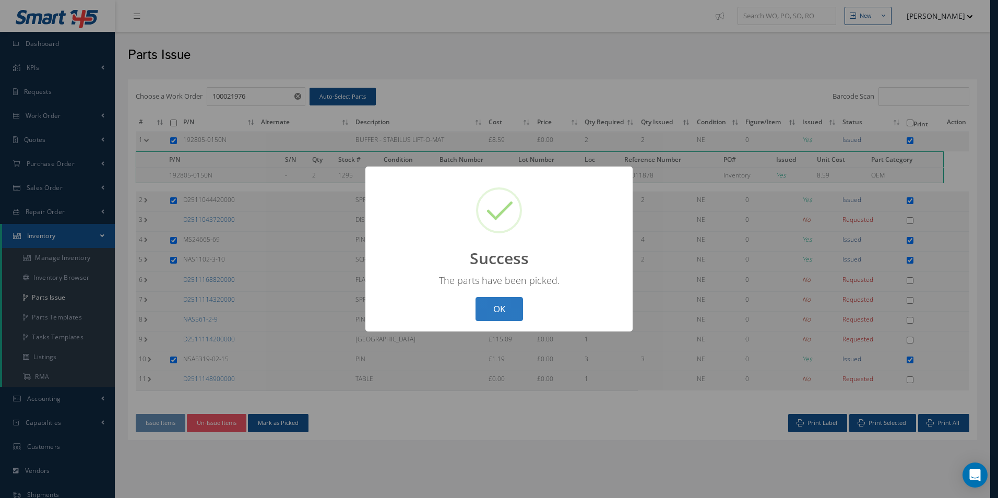
click at [502, 310] on button "OK" at bounding box center [498, 309] width 47 height 25
